Goal: Information Seeking & Learning: Check status

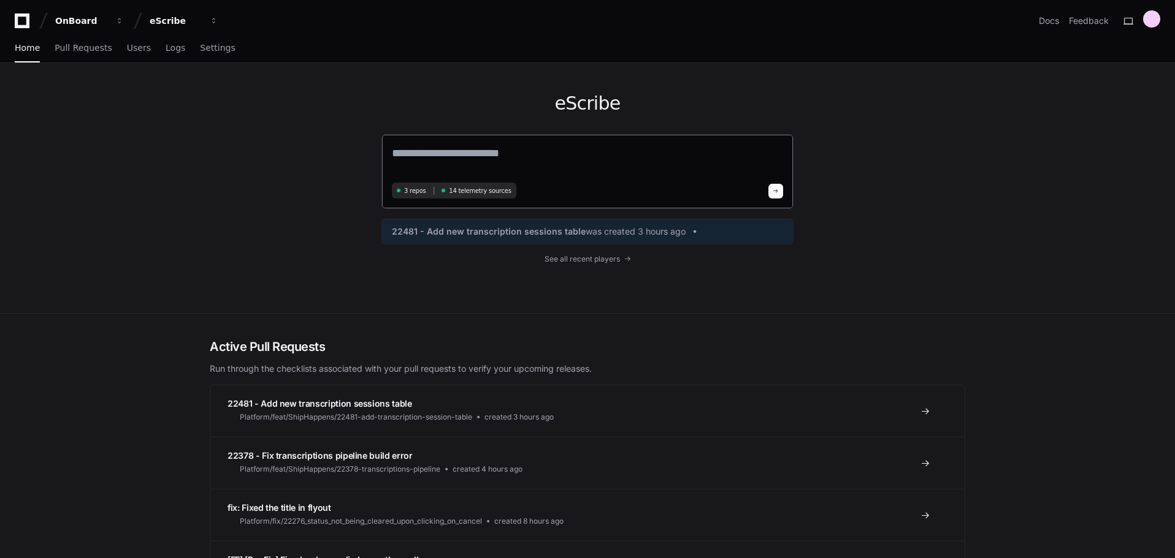
click at [481, 159] on textarea at bounding box center [587, 162] width 391 height 34
click at [131, 49] on span "Users" at bounding box center [139, 47] width 24 height 7
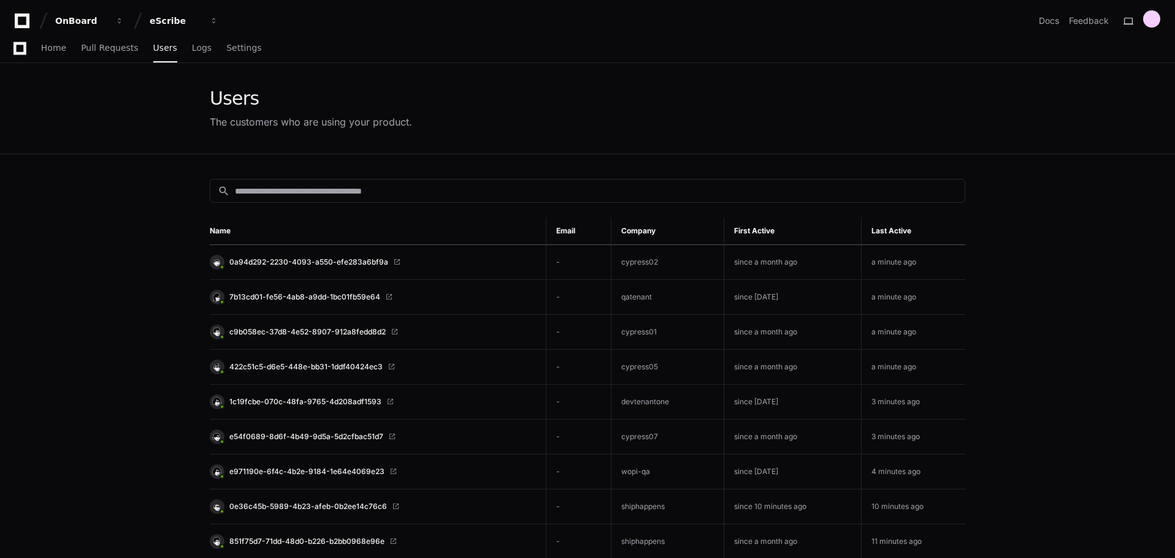
scroll to position [184, 0]
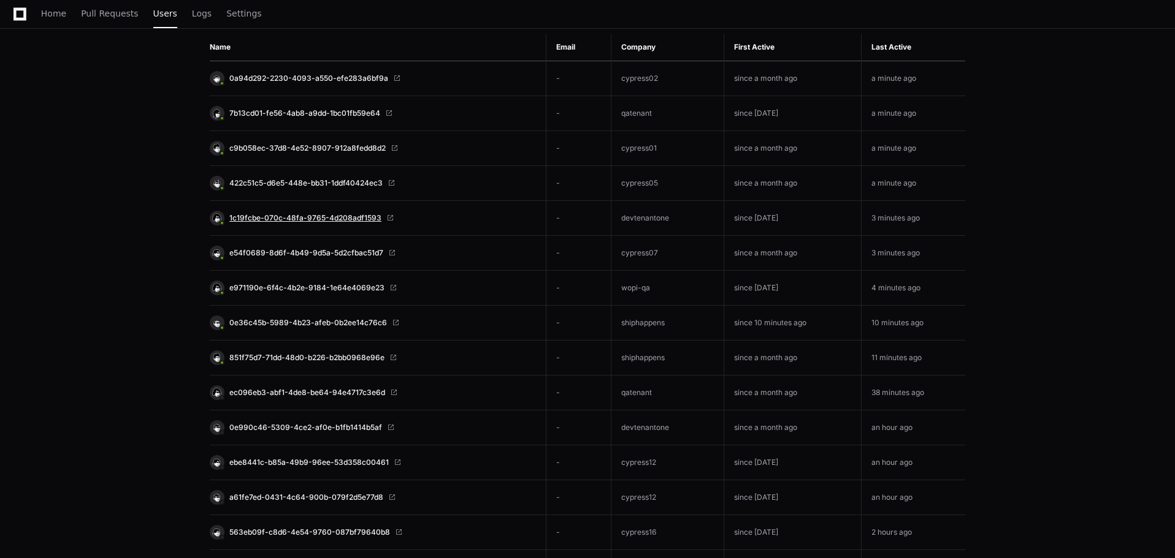
click at [327, 218] on span "1c19fcbe-070c-48fa-9765-4d208adf1593" at bounding box center [305, 218] width 152 height 10
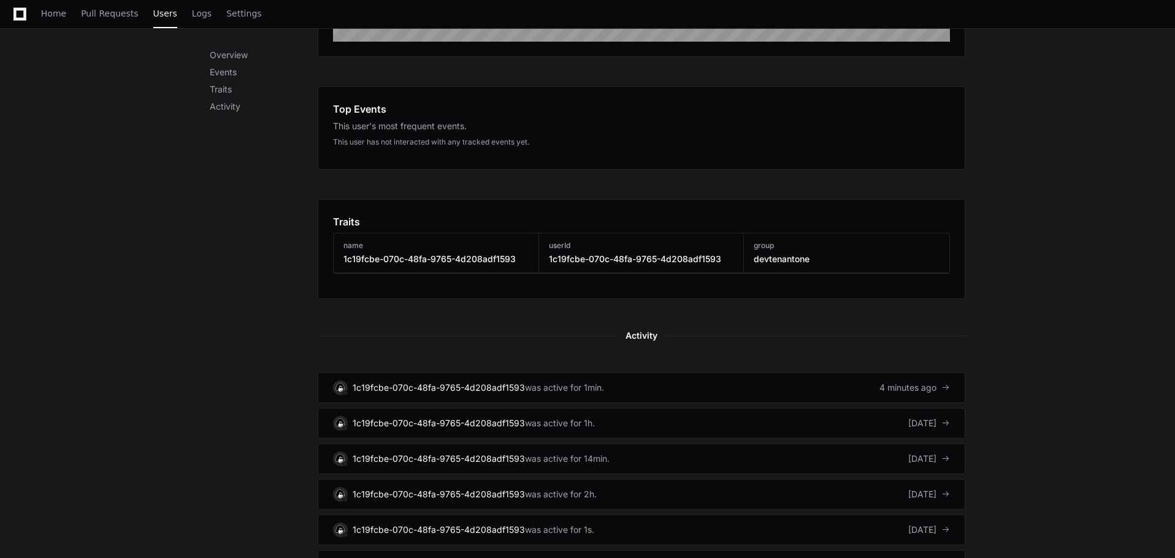
scroll to position [429, 0]
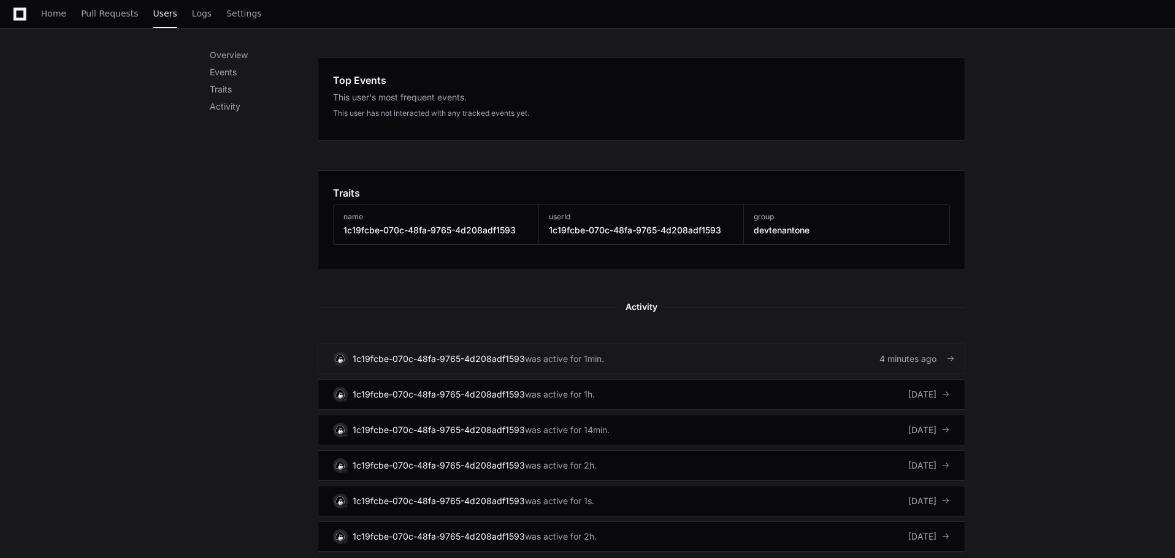
click at [662, 354] on link "1c19fcbe-070c-48fa-9765-4d208adf1593 was active for 1min. 4 minutes ago" at bounding box center [641, 359] width 647 height 31
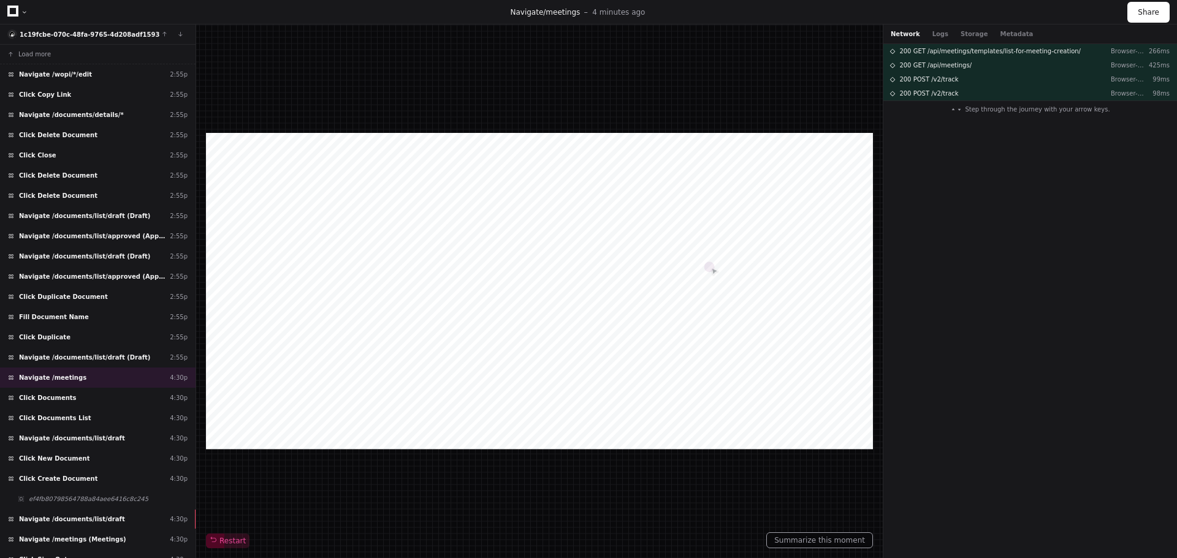
click at [180, 31] on button at bounding box center [180, 34] width 16 height 16
click at [31, 396] on span "Click Documents" at bounding box center [48, 398] width 58 height 9
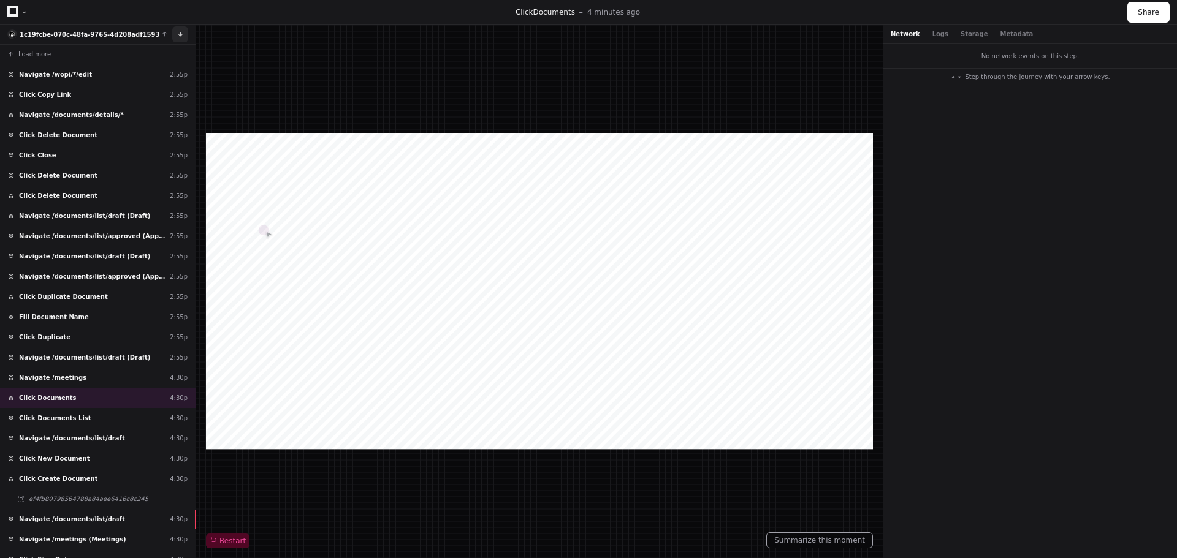
click at [185, 33] on button at bounding box center [180, 34] width 16 height 16
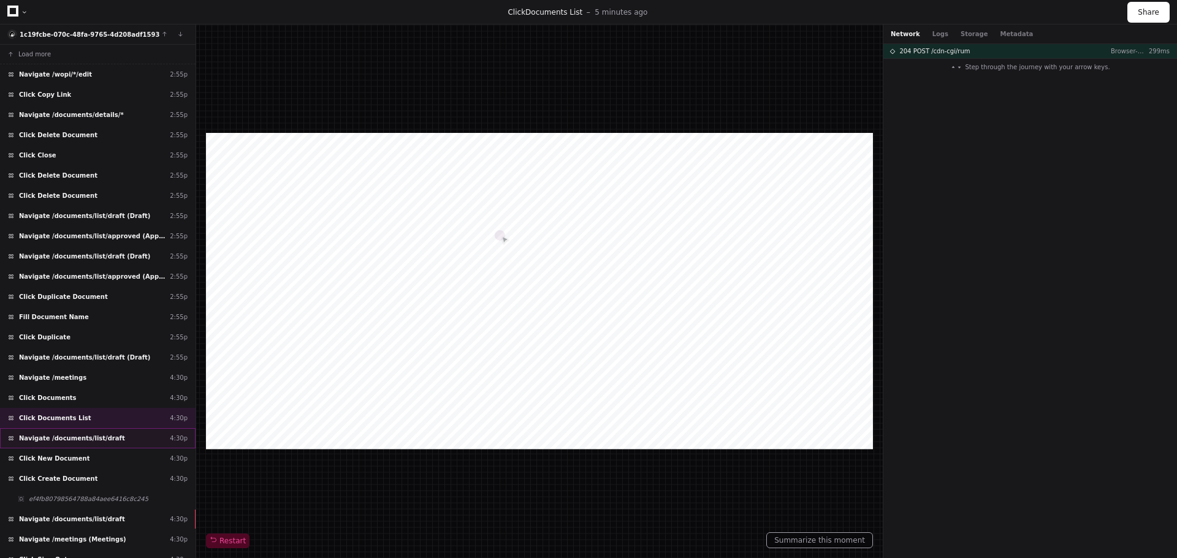
click at [79, 436] on span "Navigate /documents/list/draft" at bounding box center [72, 438] width 106 height 9
